Goal: Information Seeking & Learning: Learn about a topic

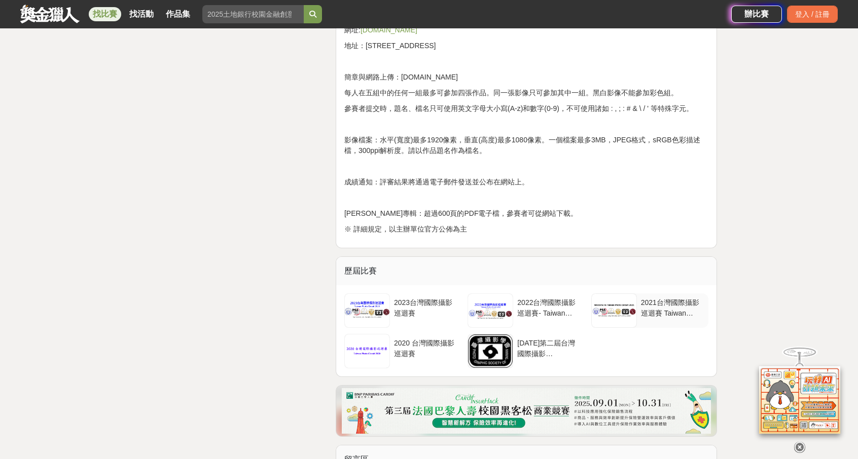
scroll to position [2992, 0]
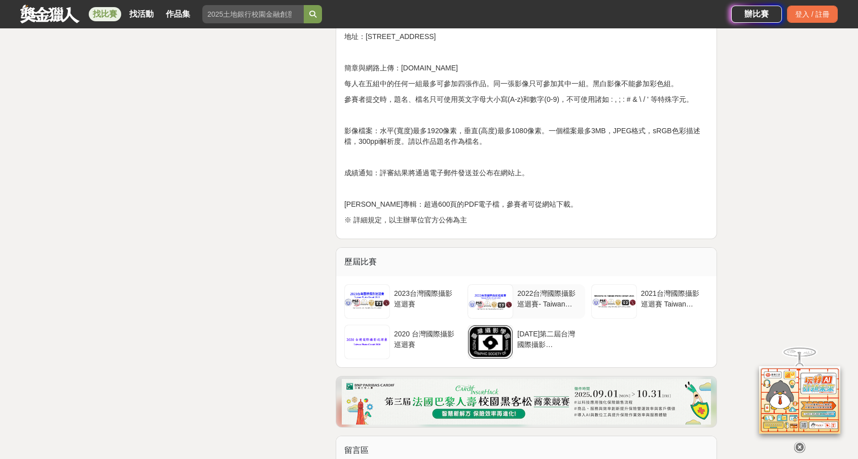
click at [540, 289] on div "2022台灣國際攝影巡迴賽- Taiwan Photo Circuit" at bounding box center [548, 298] width 63 height 19
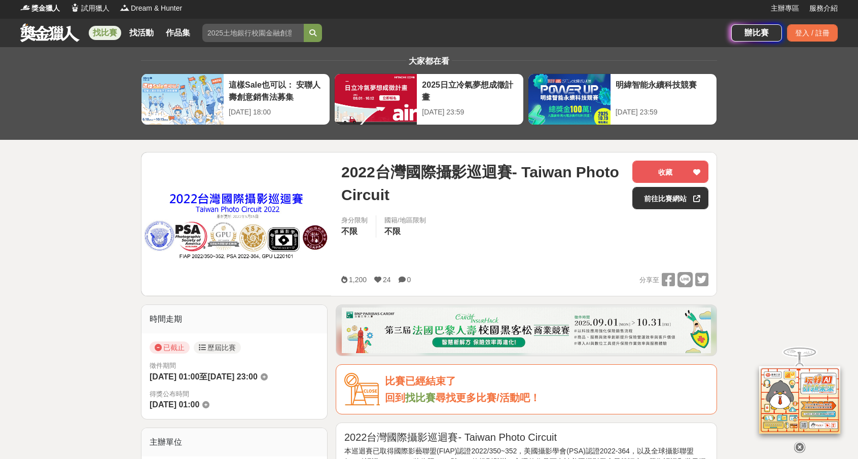
scroll to position [0, 0]
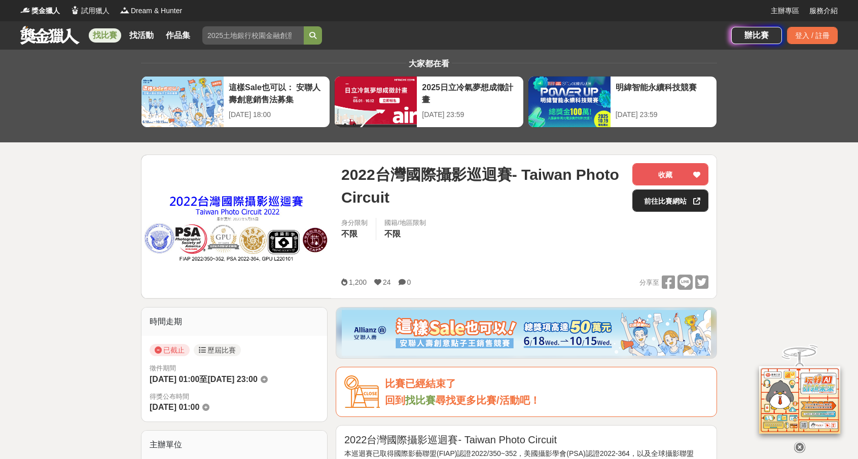
click at [661, 202] on link "前往比賽網站" at bounding box center [670, 201] width 76 height 22
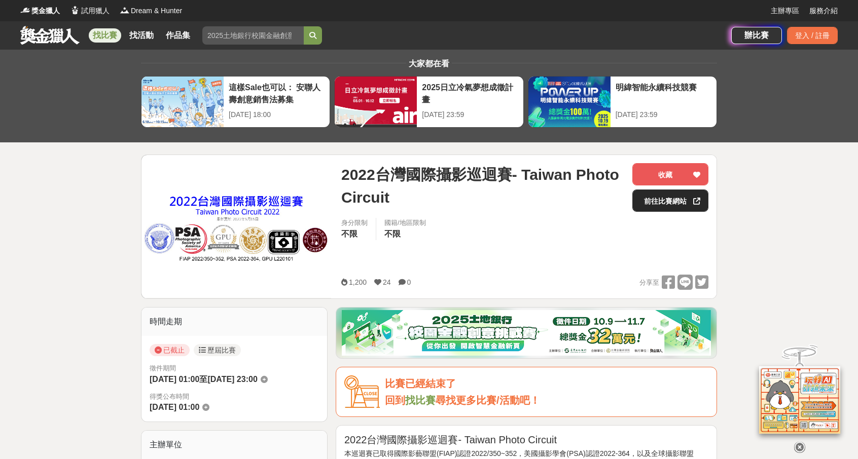
click at [662, 198] on link "前往比賽網站" at bounding box center [670, 201] width 76 height 22
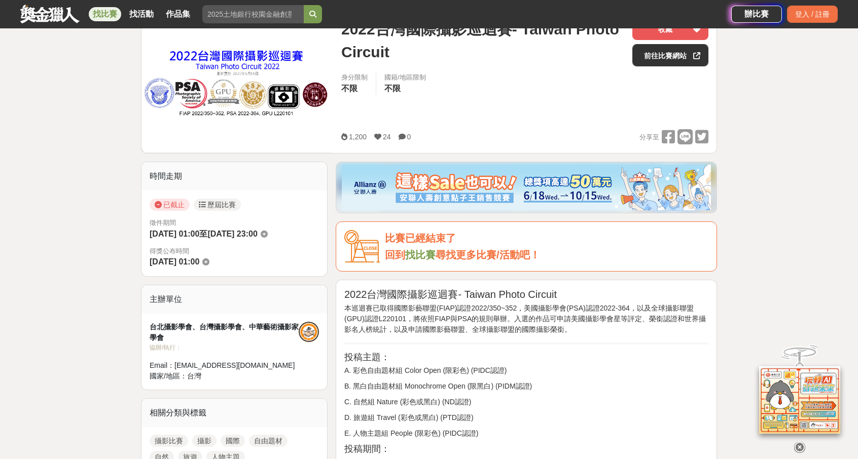
scroll to position [152, 0]
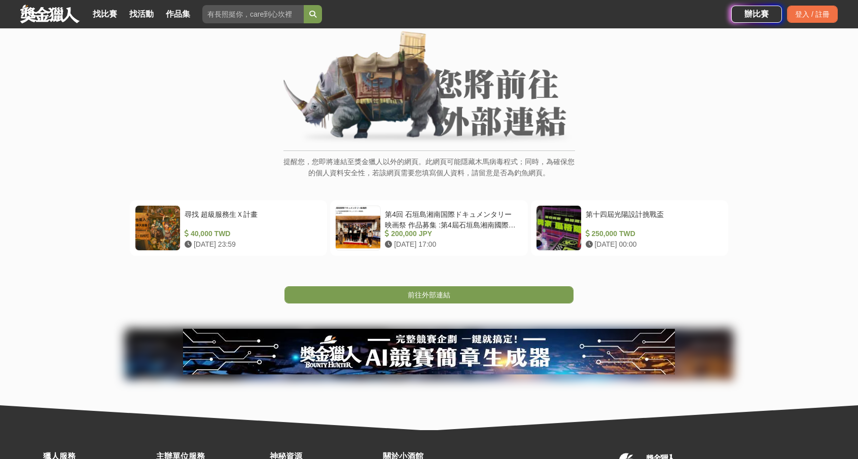
scroll to position [101, 0]
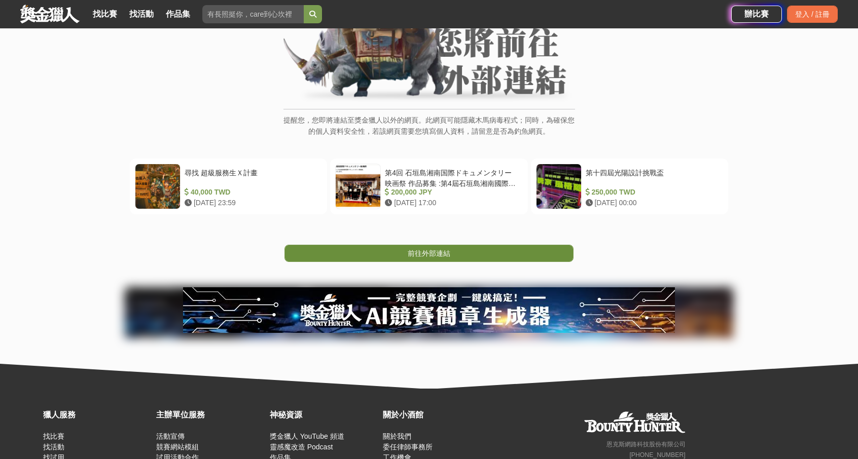
click at [439, 256] on span "前往外部連結" at bounding box center [429, 253] width 43 height 8
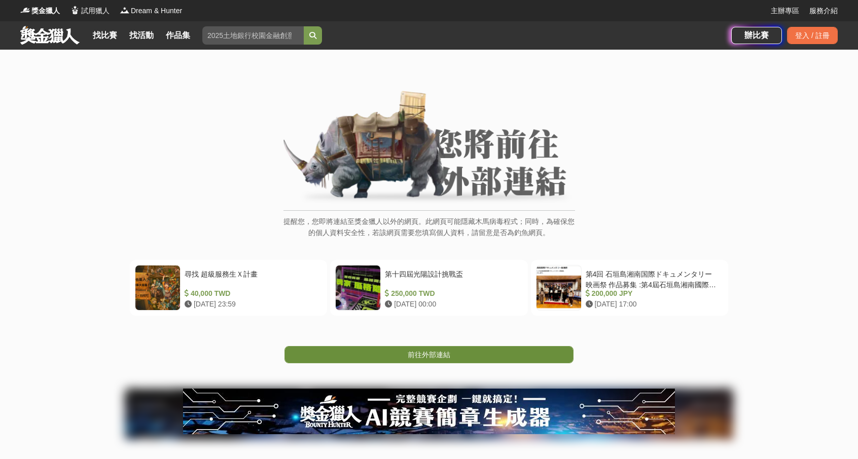
click at [421, 354] on span "前往外部連結" at bounding box center [429, 355] width 43 height 8
